Goal: Task Accomplishment & Management: Complete application form

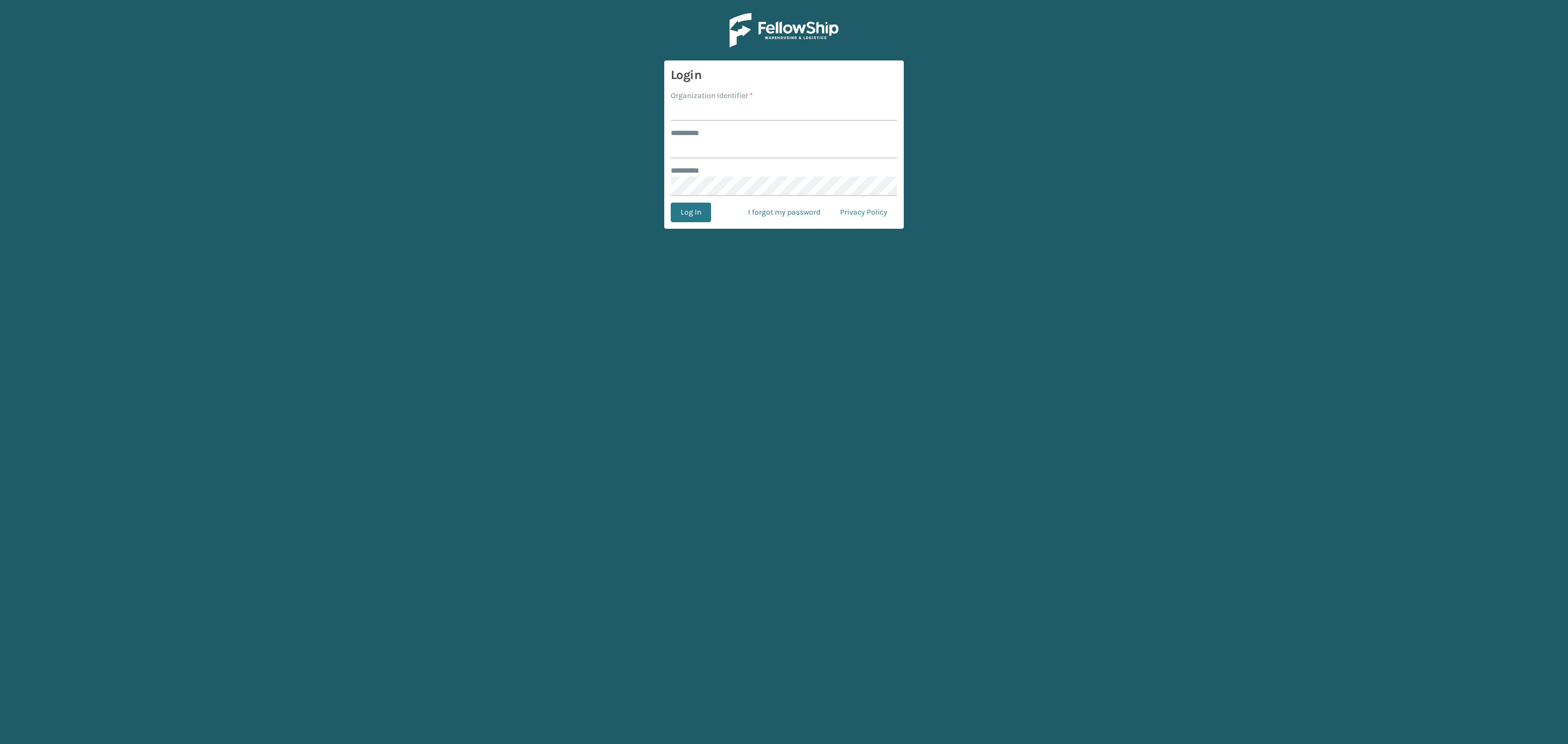
type input "*****"
click at [736, 116] on input "Organization Identifier *" at bounding box center [784, 111] width 226 height 20
type input "SleepGeekz"
click at [702, 211] on button "Log In" at bounding box center [691, 212] width 40 height 20
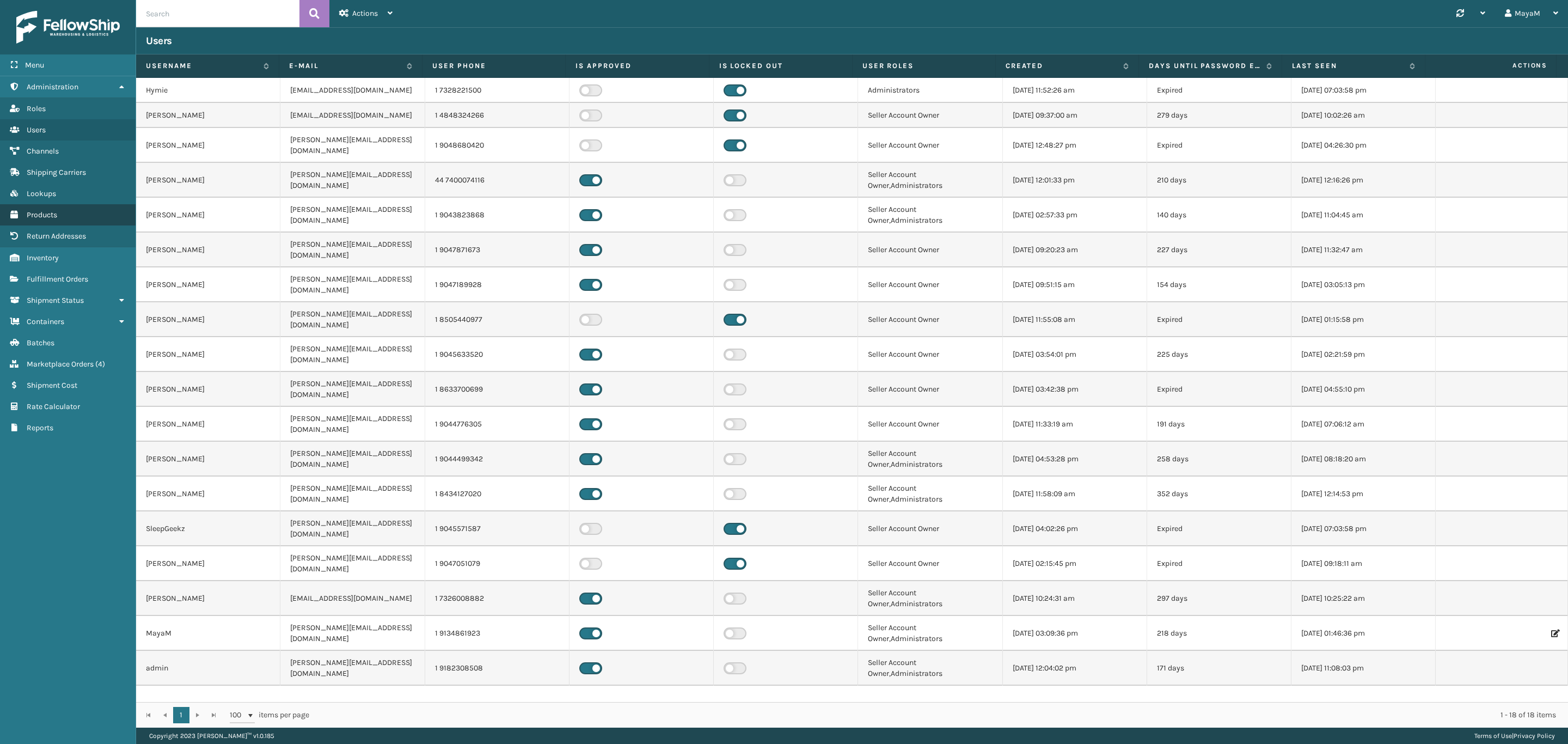
click at [48, 211] on span "Products" at bounding box center [42, 215] width 30 height 9
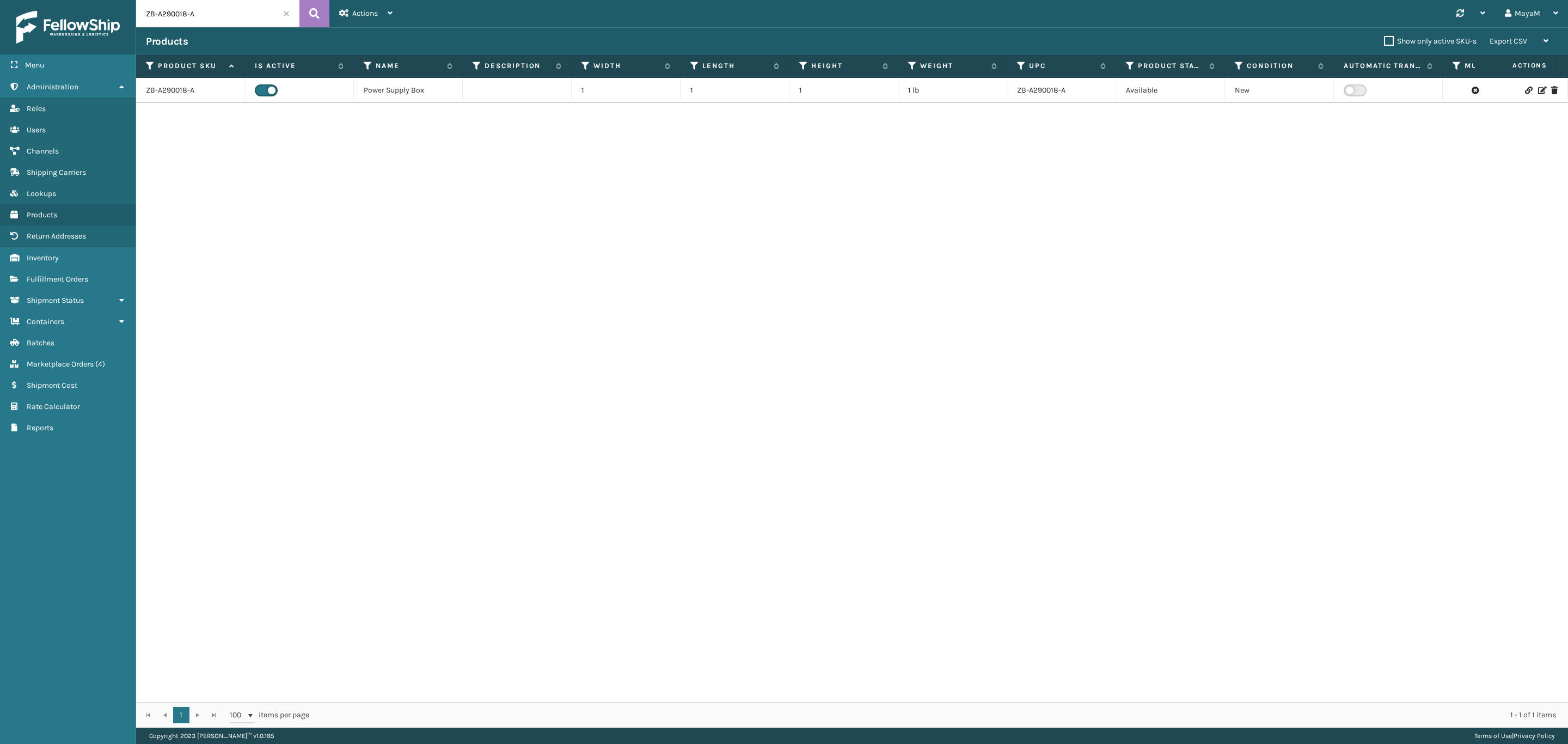
click at [205, 14] on input "ZB-A290018-A" at bounding box center [218, 14] width 164 height 27
paste input "SS14K"
type input "SS14K"
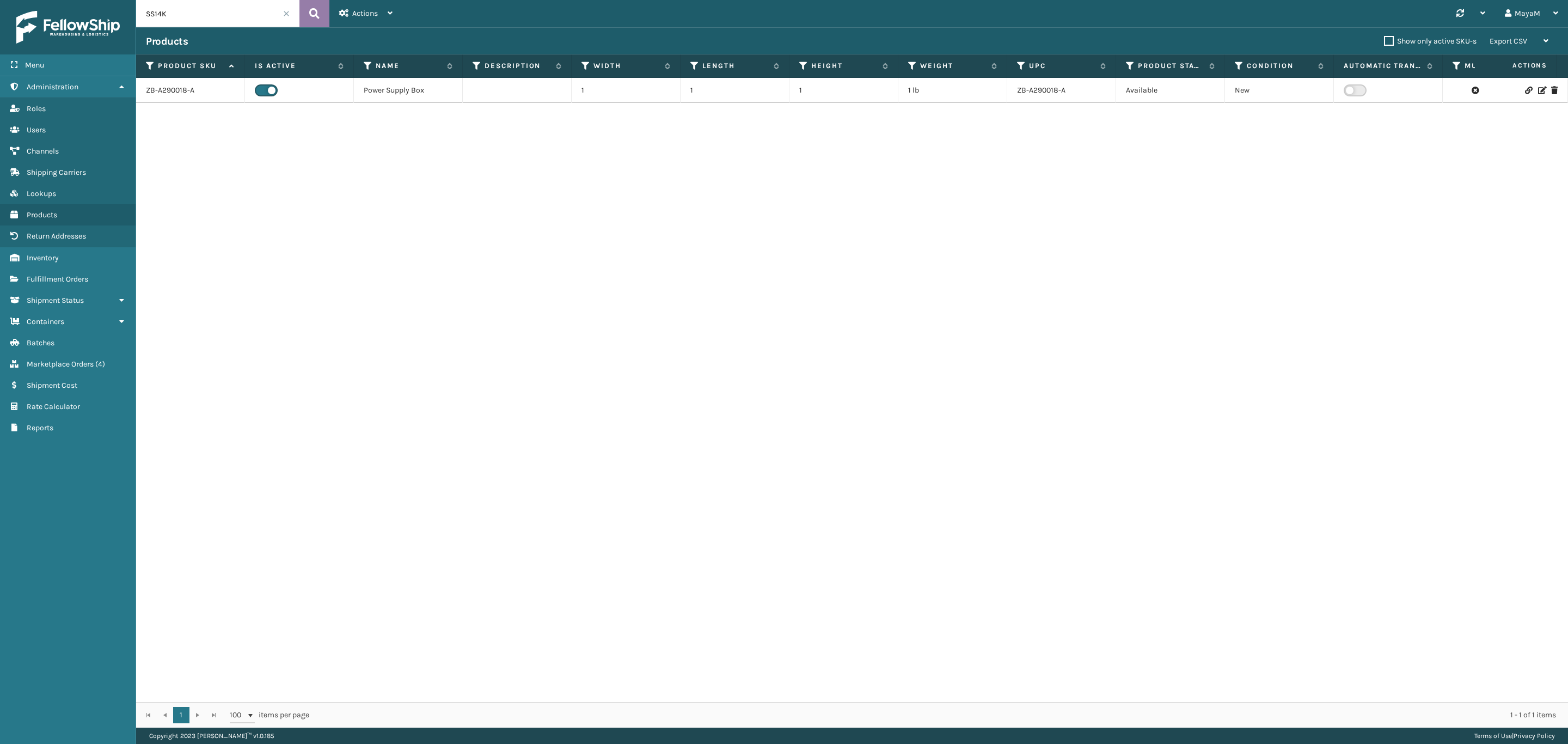
click at [311, 11] on icon at bounding box center [314, 14] width 11 height 17
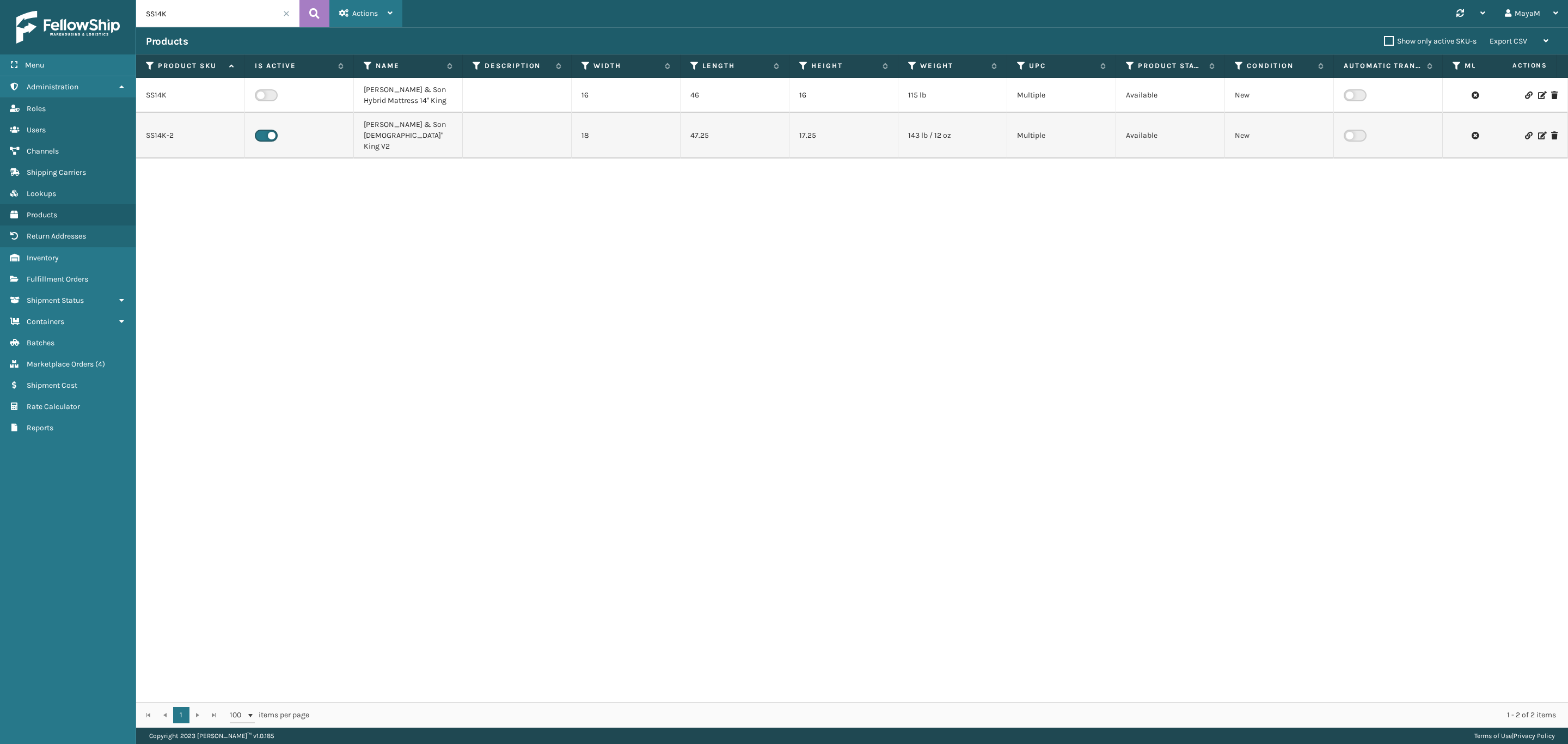
click at [367, 3] on div "Actions" at bounding box center [366, 14] width 53 height 27
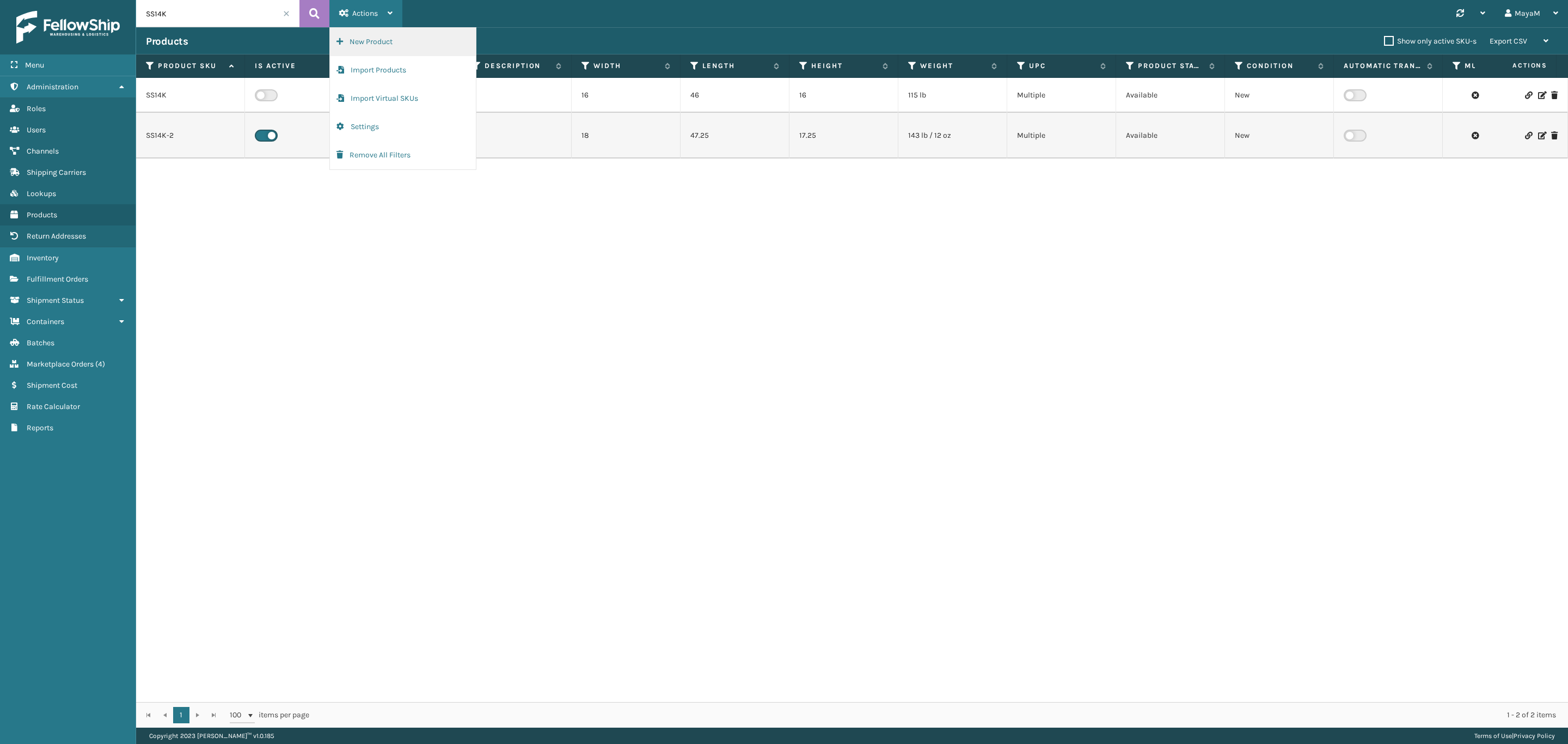
click at [376, 36] on button "New Product" at bounding box center [403, 42] width 146 height 28
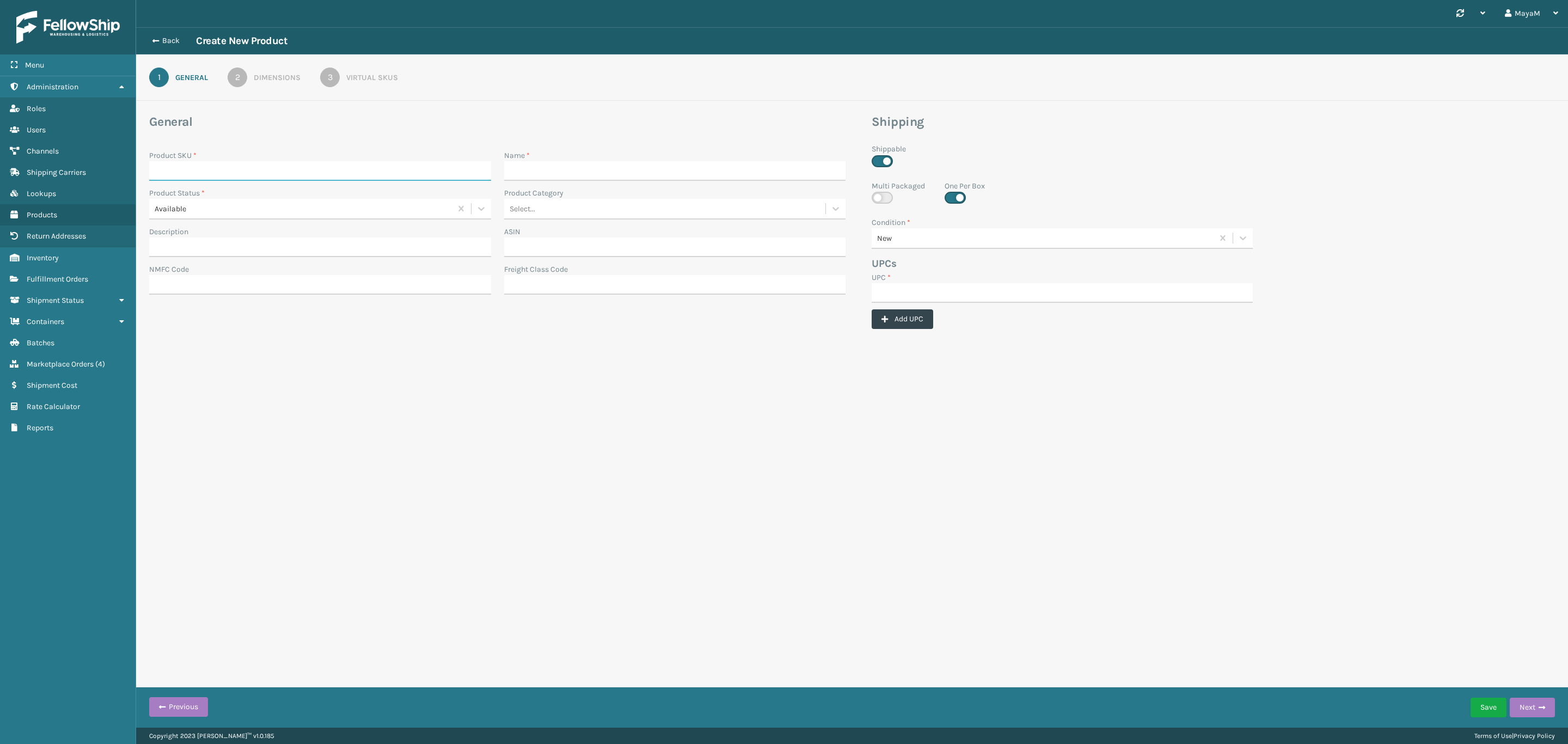
click at [305, 177] on input "Product SKU *" at bounding box center [320, 171] width 342 height 20
paste input "SS14K"
click at [154, 168] on input "SS14K" at bounding box center [311, 171] width 323 height 20
click at [263, 167] on input "OB-SS14K" at bounding box center [311, 171] width 323 height 20
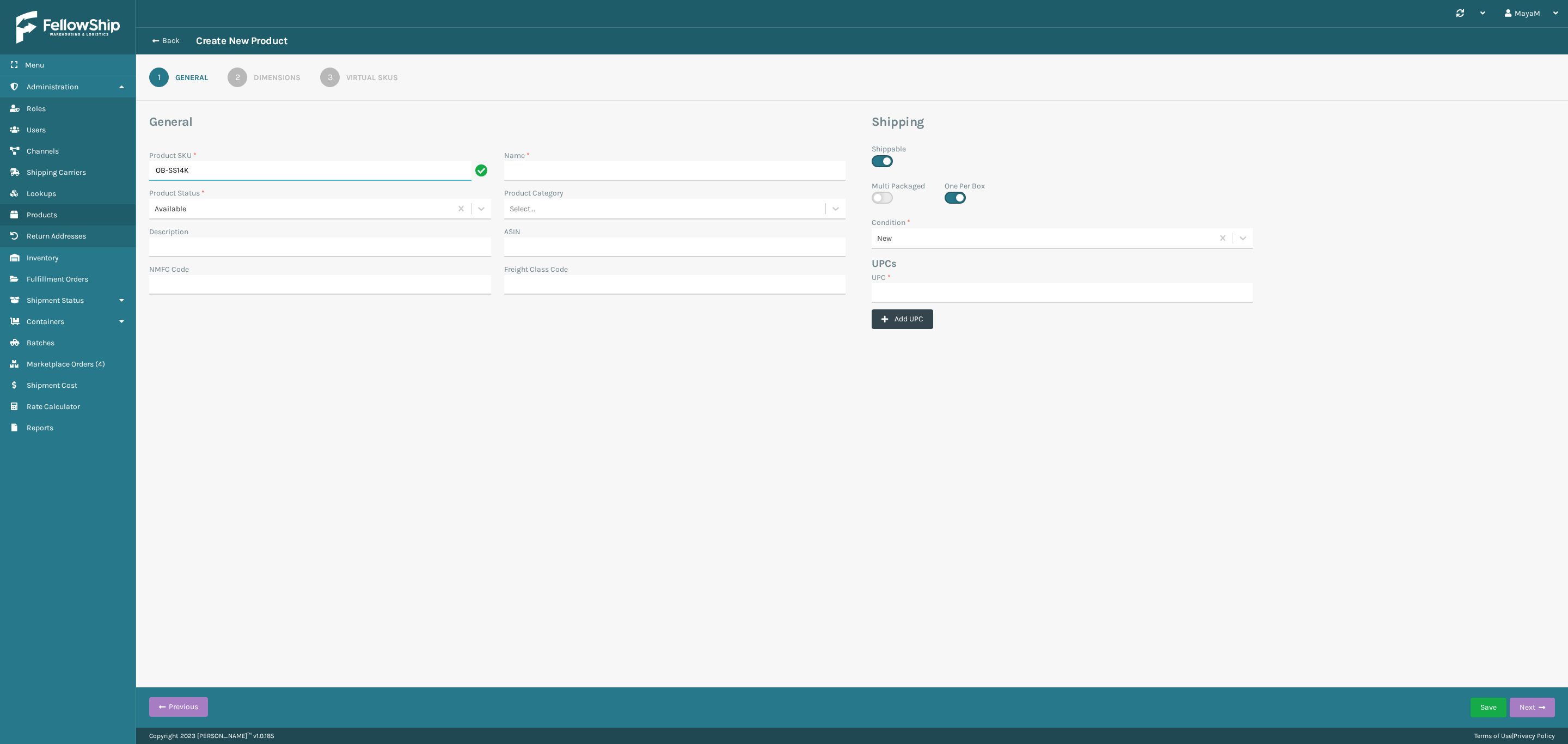
click at [263, 167] on input "OB-SS14K" at bounding box center [311, 171] width 323 height 20
type input "OB-SS14K"
click at [590, 177] on input "Name *" at bounding box center [675, 171] width 342 height 20
paste input "OB-SS14K"
type input "OB-SS14K"
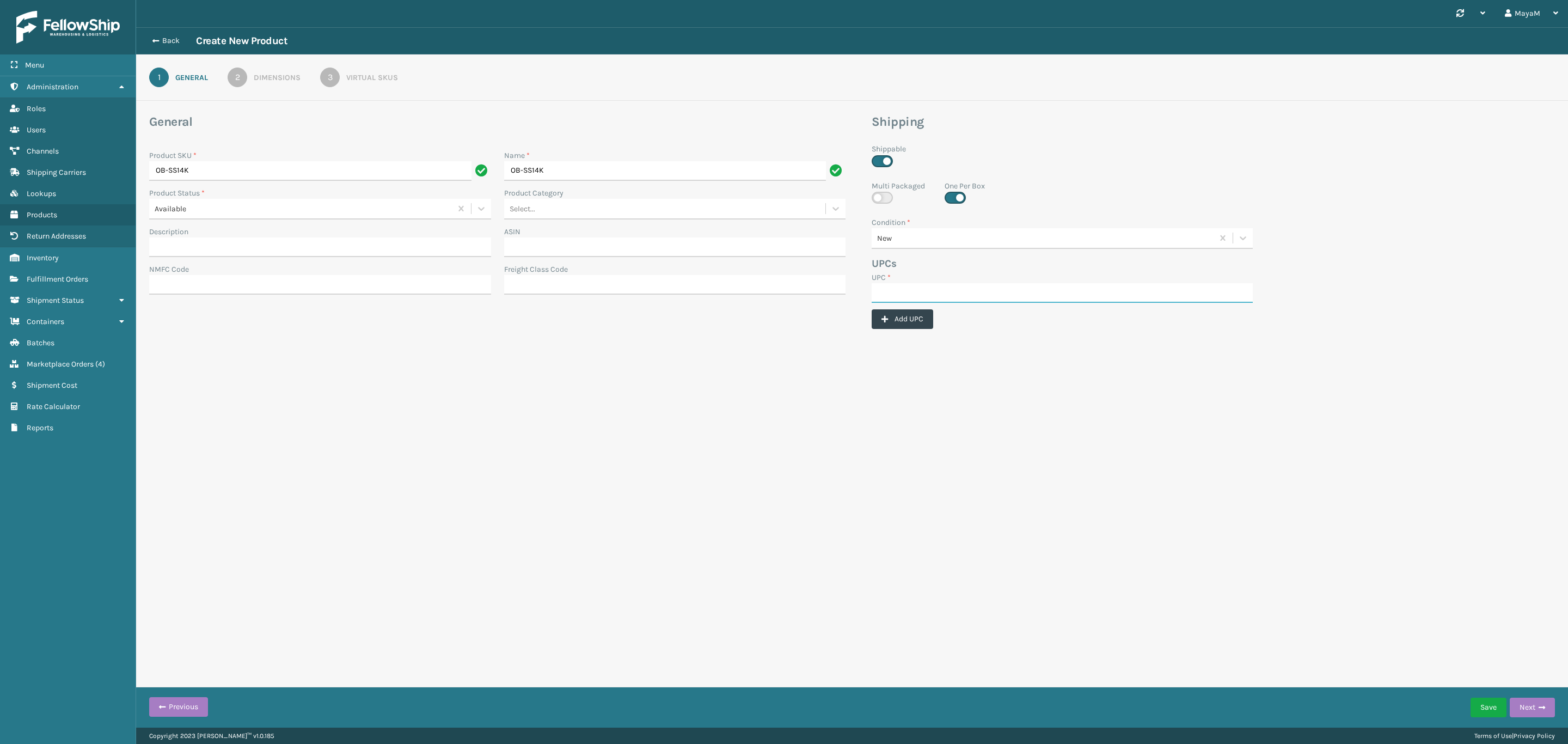
click at [997, 289] on input "UPC *" at bounding box center [1062, 293] width 381 height 20
paste input "OB-SS14K"
type input "OB-SS14K"
click at [268, 73] on div "Dimensions" at bounding box center [277, 77] width 47 height 11
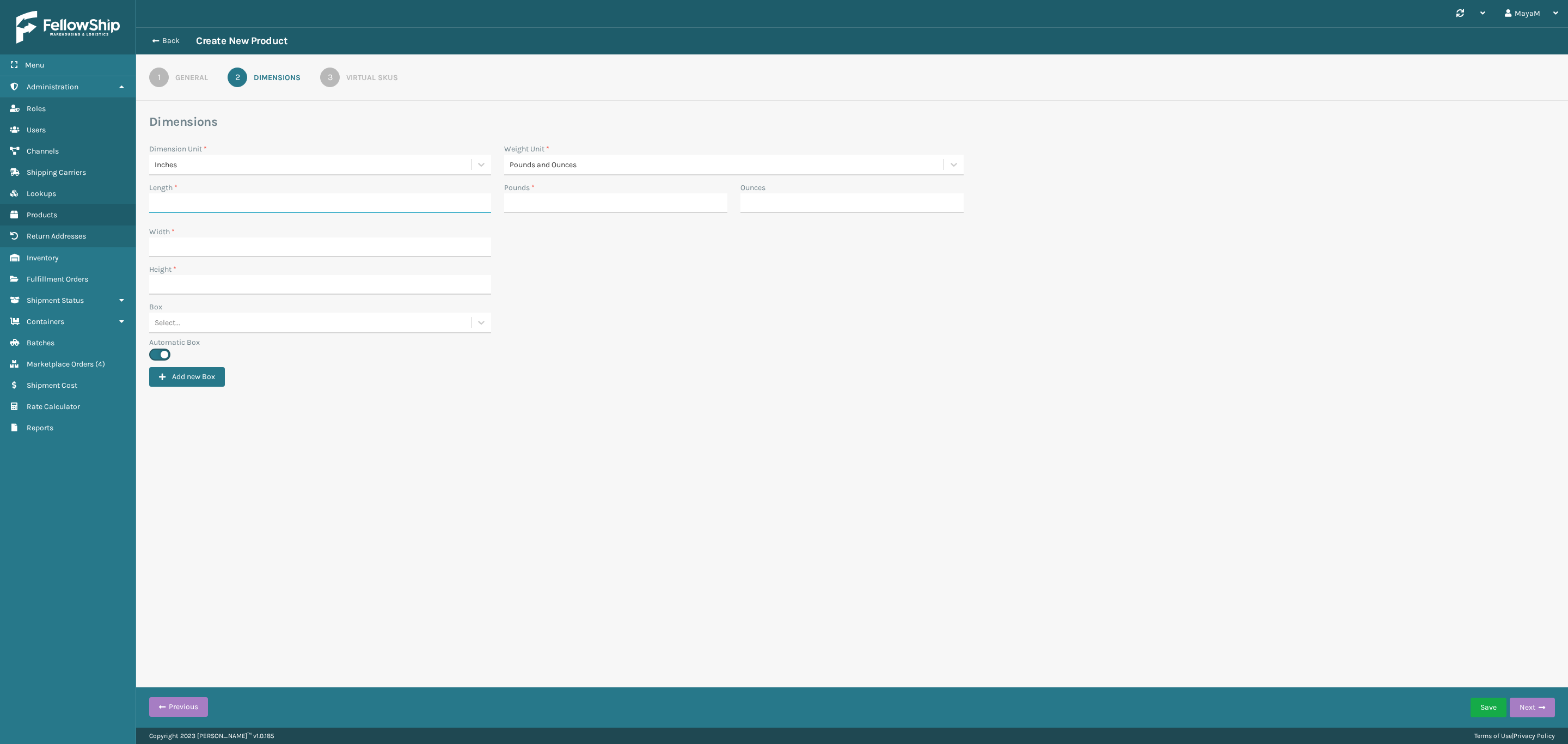
click at [201, 205] on input "Length *" at bounding box center [320, 203] width 342 height 20
type input "47"
type input "130"
type input "18"
type input "17.75"
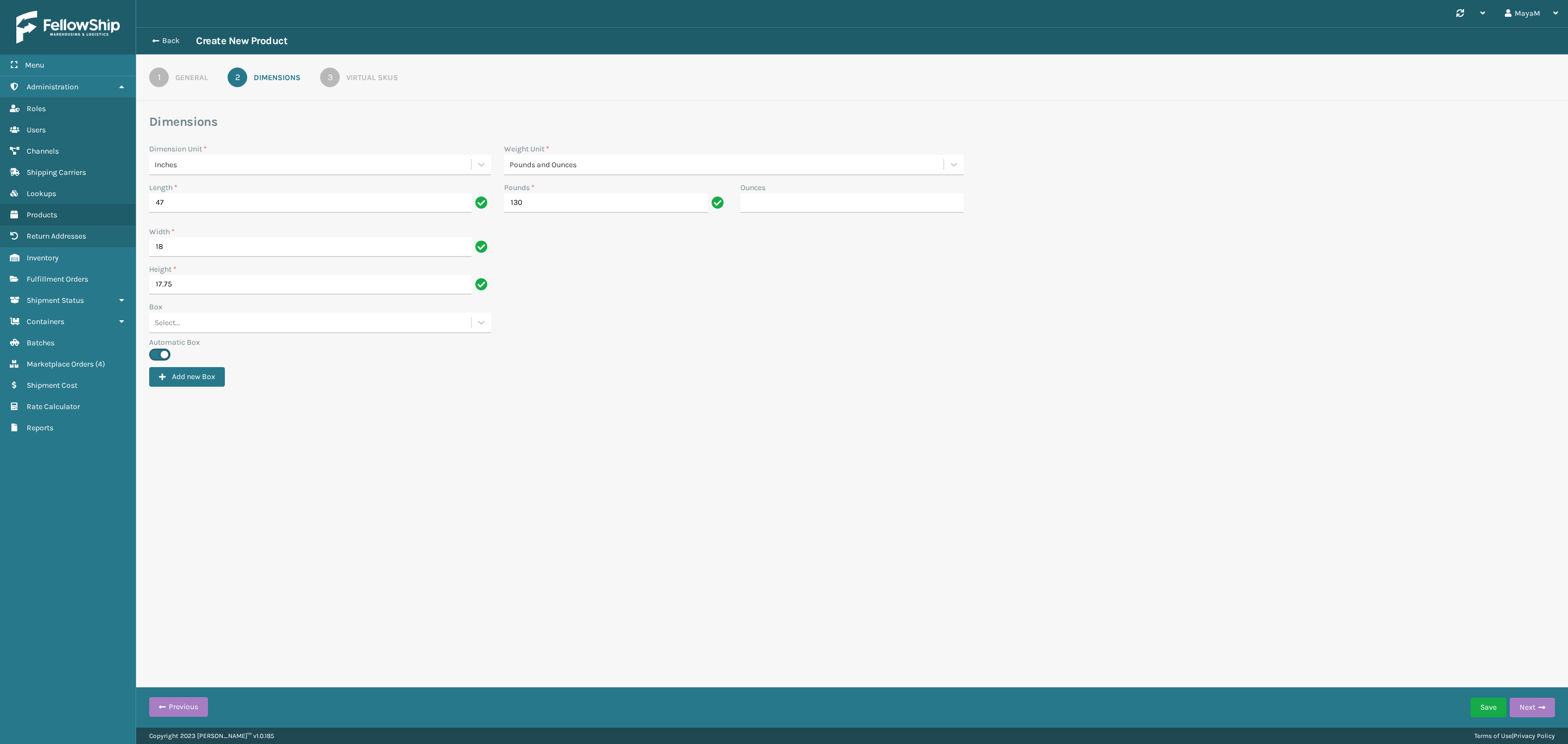
click at [338, 79] on div "3" at bounding box center [330, 77] width 20 height 20
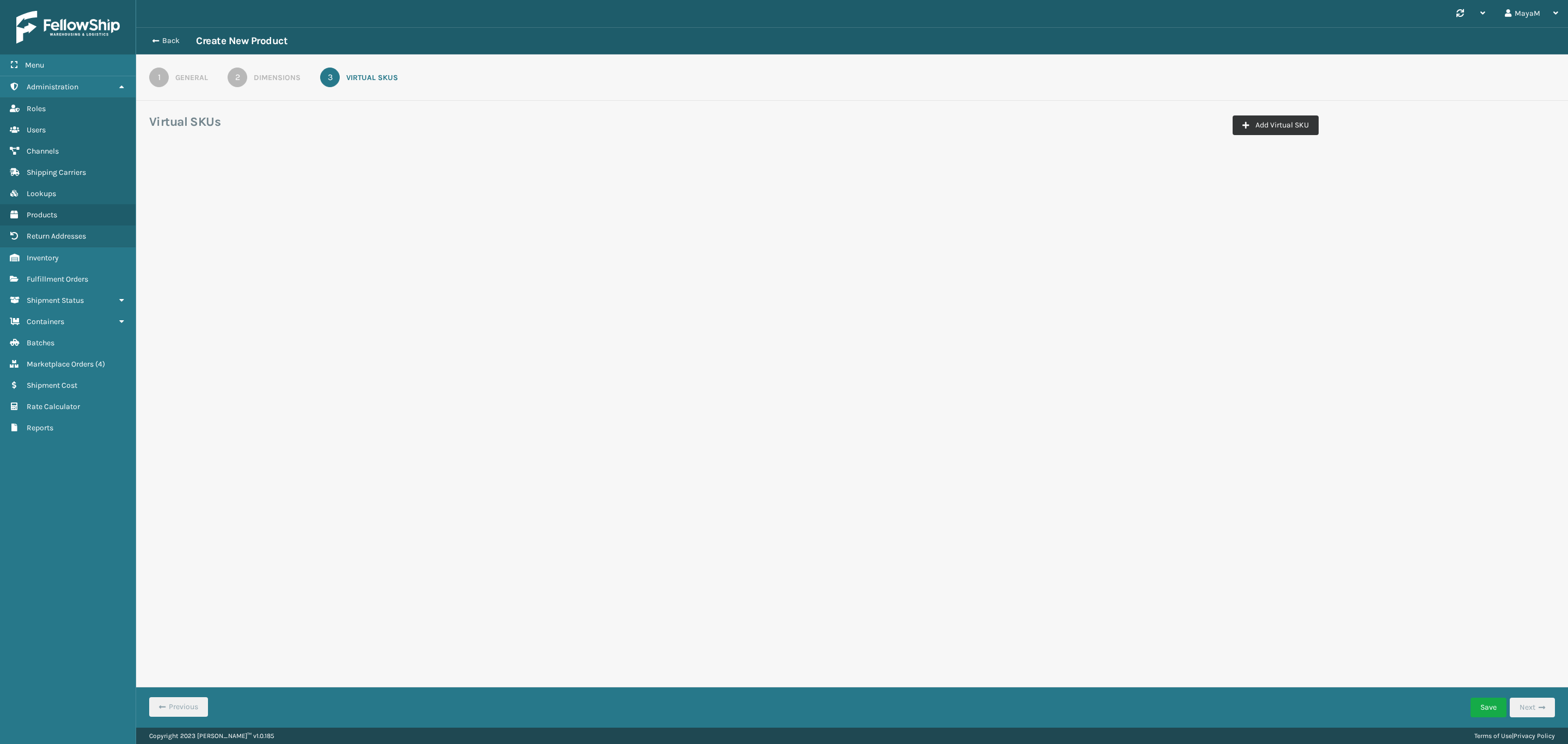
click at [1282, 125] on button "Add Virtual SKU" at bounding box center [1276, 125] width 86 height 20
click at [257, 188] on input "Virtual SKU *" at bounding box center [247, 191] width 182 height 20
paste input "OB-SS14K"
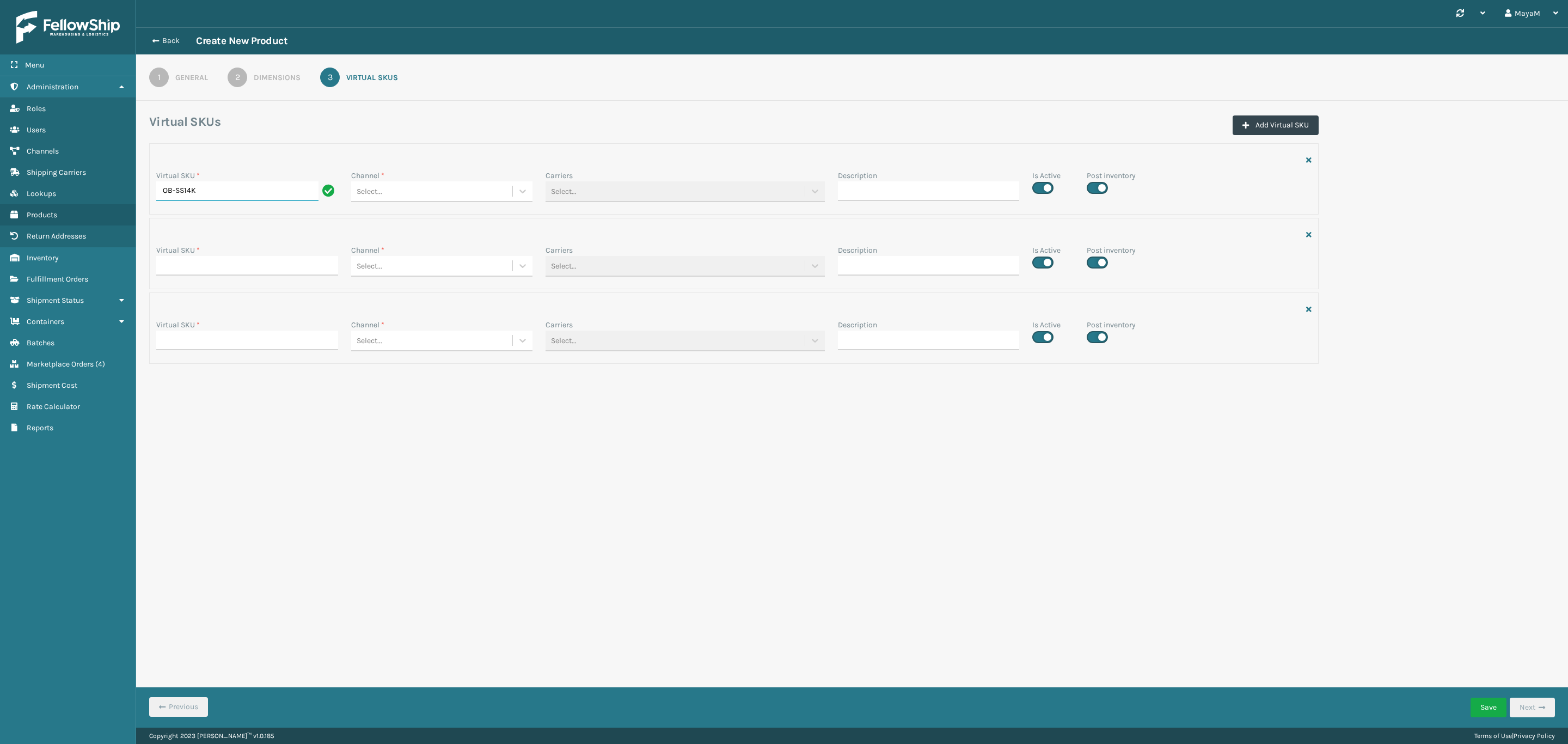
type input "OB-SS14K"
click at [233, 260] on input "Virtual SKU *" at bounding box center [247, 266] width 182 height 20
paste input "OB-SS14K"
type input "OB-SS14K"
drag, startPoint x: 251, startPoint y: 340, endPoint x: 264, endPoint y: 333, distance: 14.8
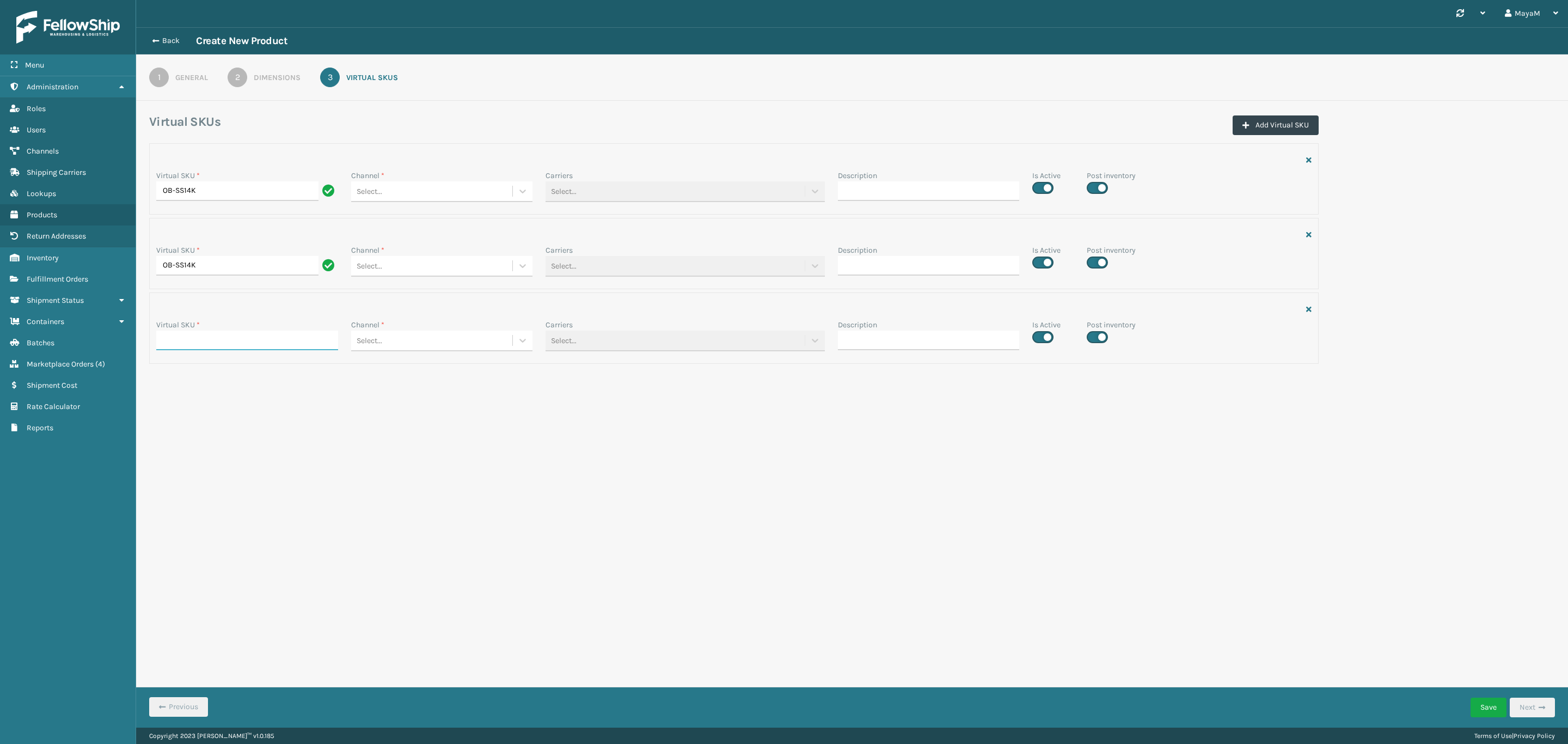
click at [251, 340] on input "Virtual SKU *" at bounding box center [247, 340] width 182 height 20
paste input "OB-SS14K"
type input "OB-SS14K"
click at [441, 186] on div "Select..." at bounding box center [433, 192] width 162 height 18
click at [448, 324] on div "SleepGeekz JAX" at bounding box center [442, 319] width 182 height 20
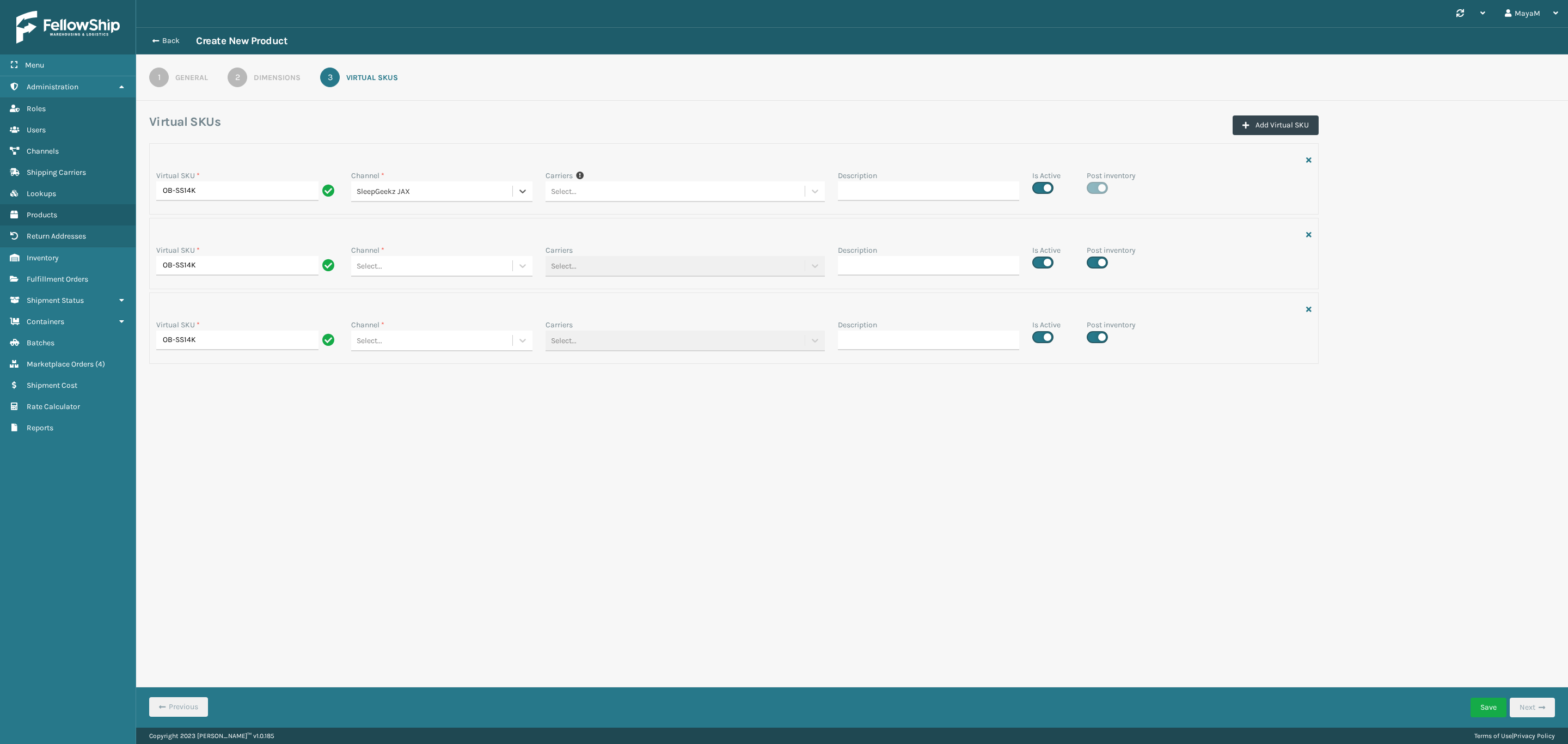
click at [451, 275] on div "Select..." at bounding box center [433, 266] width 162 height 18
click at [449, 412] on div "SleepGeekz Manual Orders" at bounding box center [442, 414] width 182 height 20
click at [441, 201] on div "Select..." at bounding box center [433, 192] width 162 height 18
click at [439, 517] on div "SleepGeekz OnTrac" at bounding box center [442, 509] width 182 height 20
click at [1289, 130] on button "Add Virtual SKU" at bounding box center [1276, 125] width 86 height 20
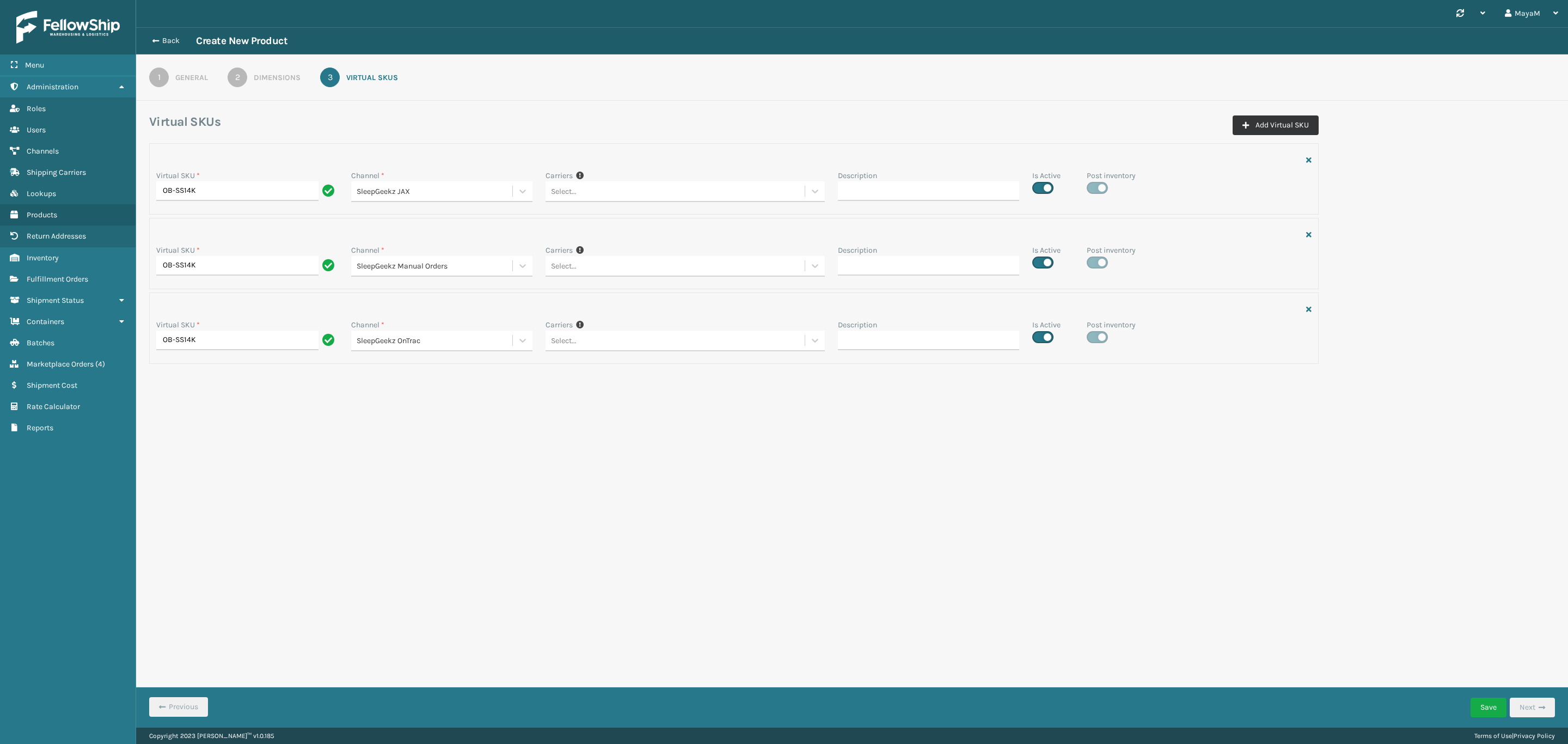
click at [1289, 130] on button "Add Virtual SKU" at bounding box center [1276, 125] width 86 height 20
click at [273, 420] on input "Virtual SKU *" at bounding box center [247, 415] width 182 height 20
paste input "OB-SS14K"
type input "OB-SS14K"
drag, startPoint x: 189, startPoint y: 494, endPoint x: 264, endPoint y: 476, distance: 77.1
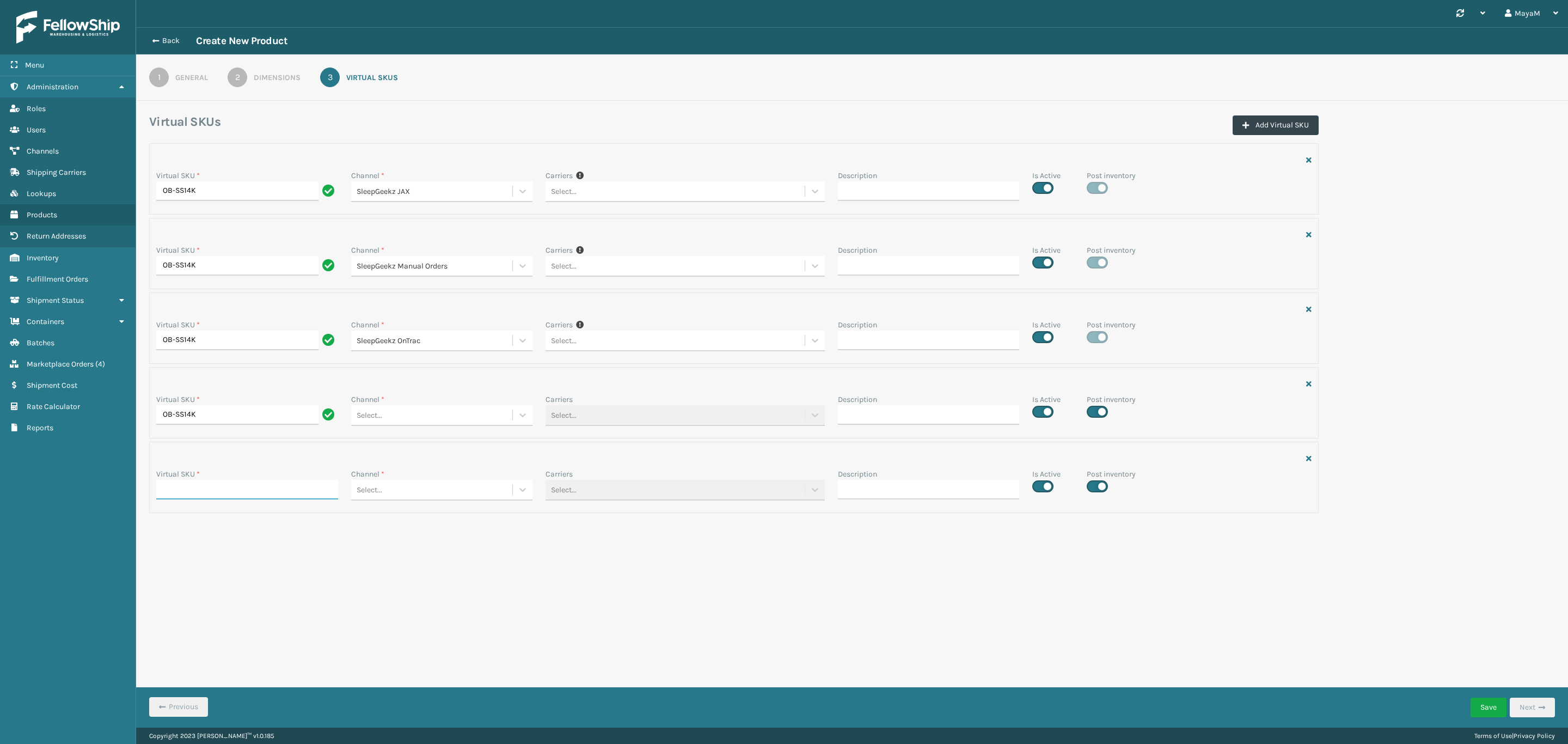
click at [189, 494] on input "Virtual SKU *" at bounding box center [247, 489] width 182 height 20
paste input "OB-SS14K"
type input "OB-SS14K"
click at [435, 426] on div "Select..." at bounding box center [442, 415] width 182 height 20
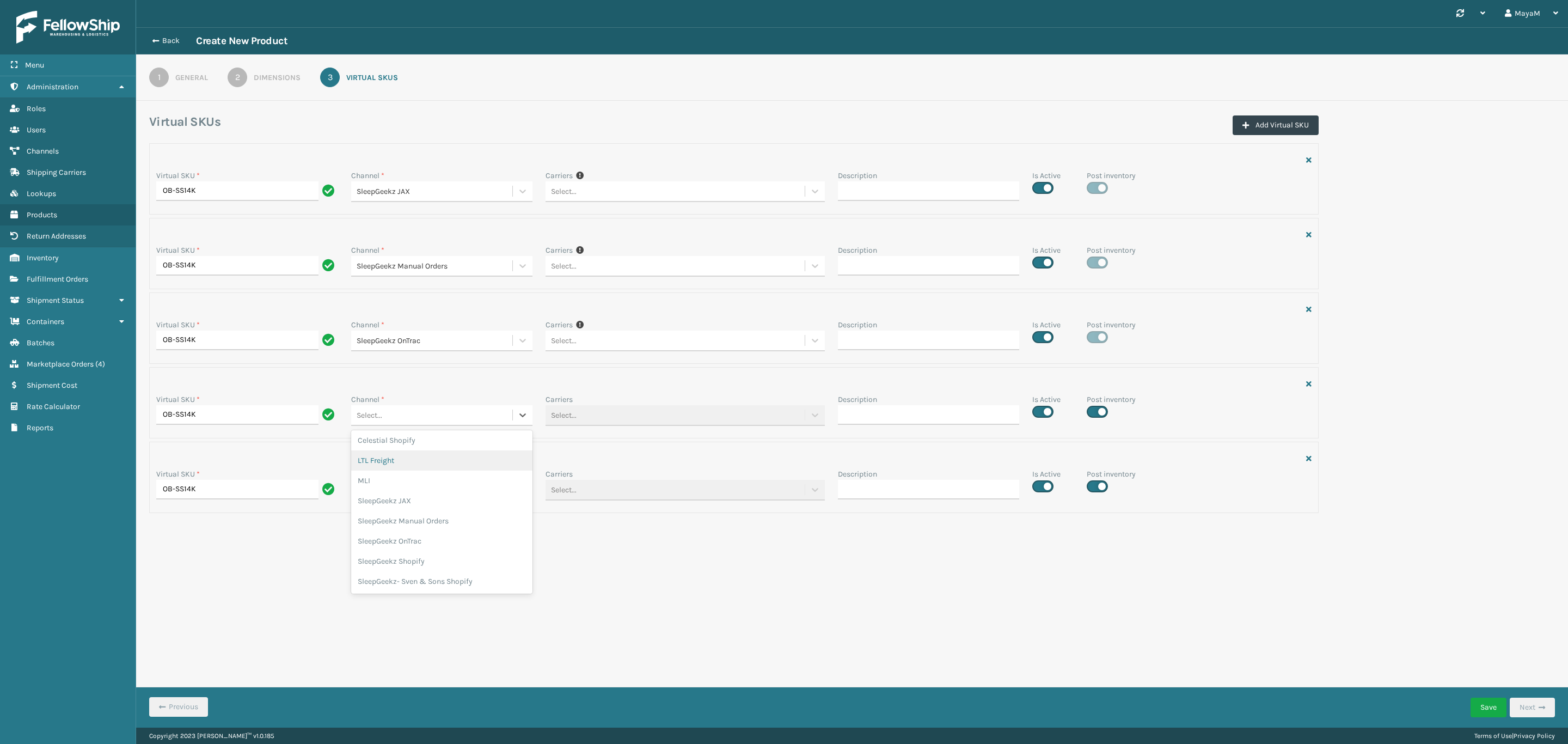
click at [419, 469] on div "LTL Freight" at bounding box center [442, 461] width 182 height 20
click at [502, 201] on div "Select..." at bounding box center [433, 192] width 162 height 18
click at [451, 639] on div "SleepGeekz Shopify" at bounding box center [442, 636] width 182 height 20
click at [1490, 702] on button "Save" at bounding box center [1488, 708] width 36 height 20
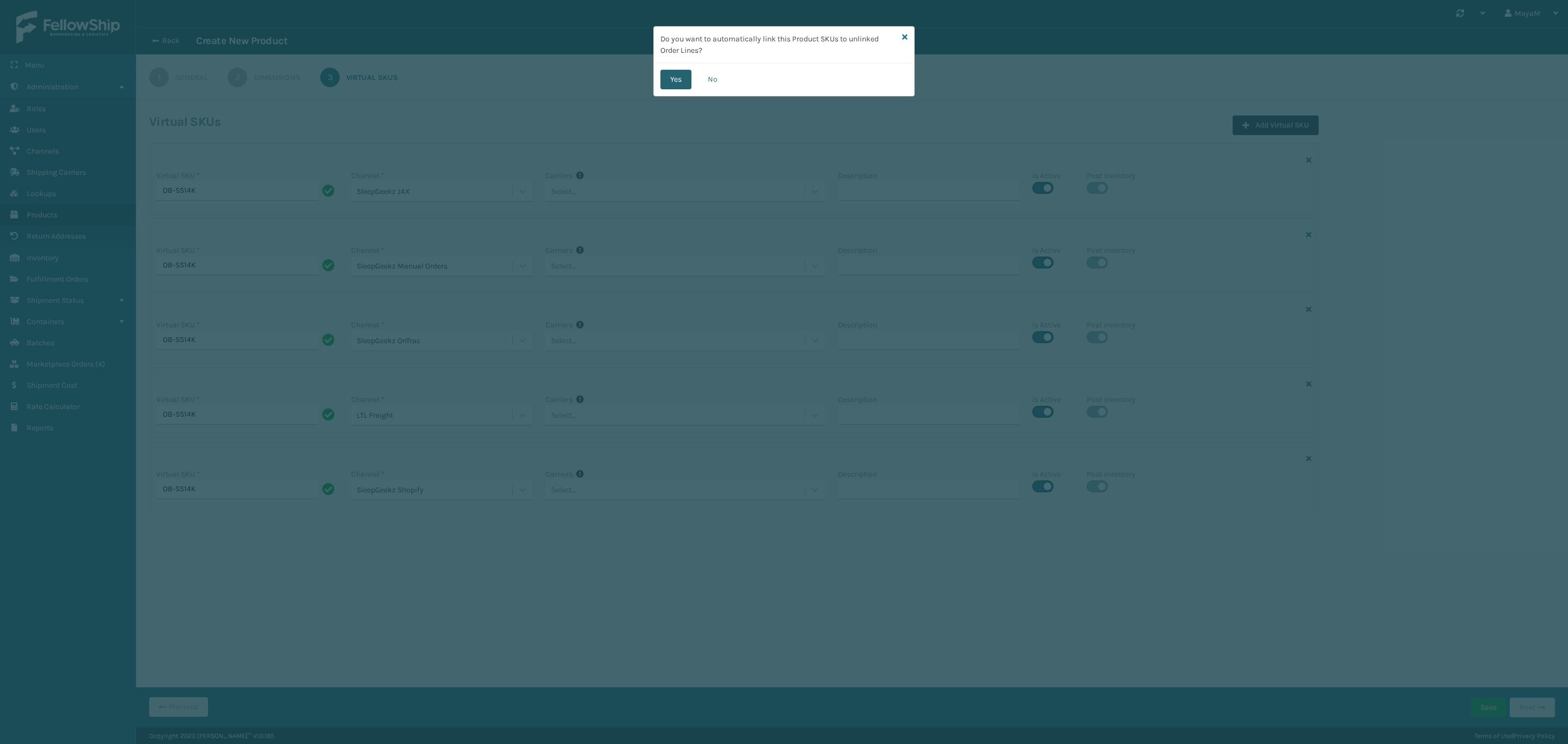
click at [671, 86] on button "Yes" at bounding box center [676, 80] width 31 height 20
